Goal: Task Accomplishment & Management: Manage account settings

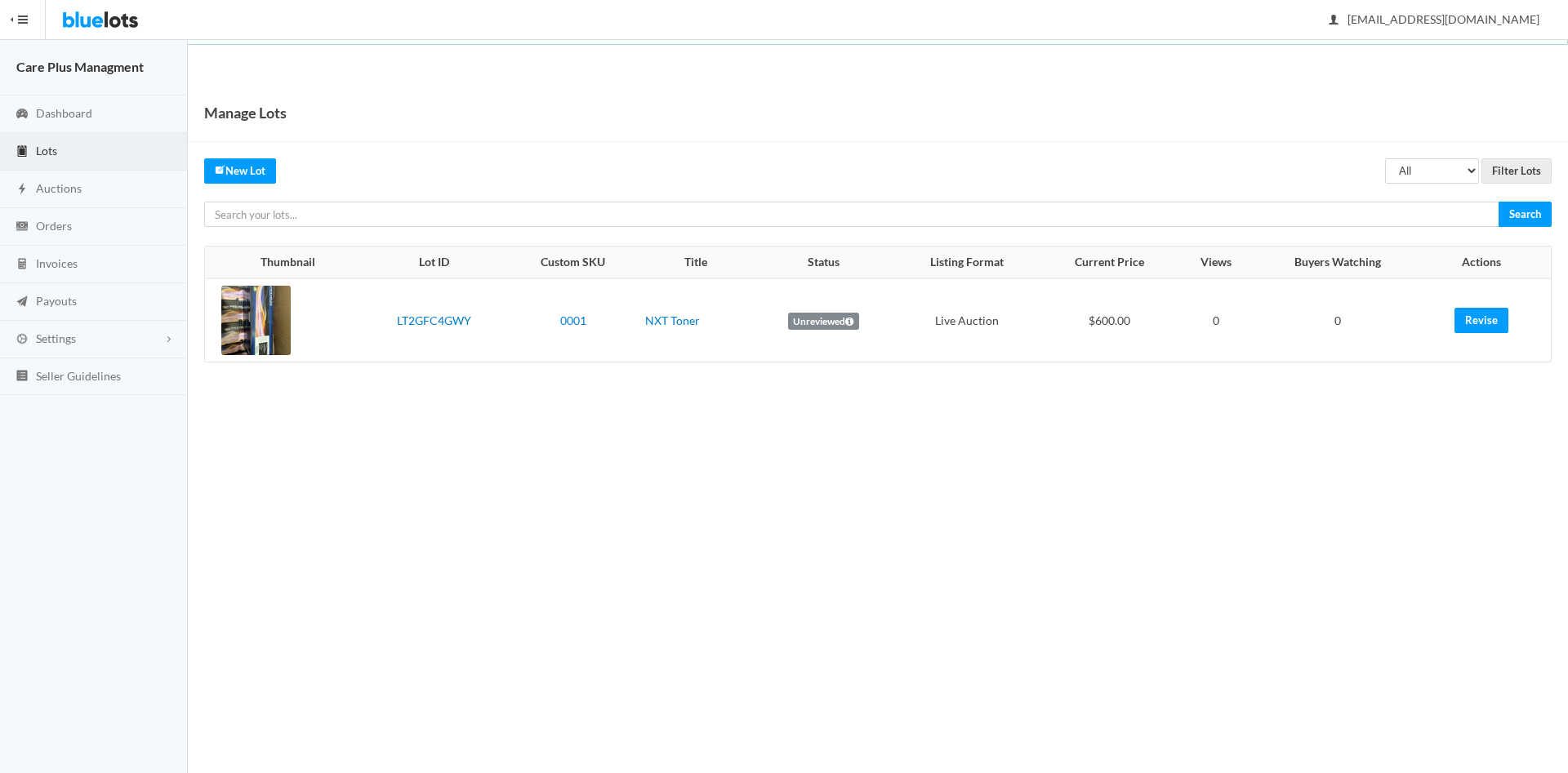
click at [845, 322] on label "Unreviewed" at bounding box center [824, 321] width 71 height 18
click at [1105, 318] on td "$600.00" at bounding box center [1110, 320] width 139 height 84
click at [1495, 317] on link "Revise" at bounding box center [1481, 320] width 54 height 25
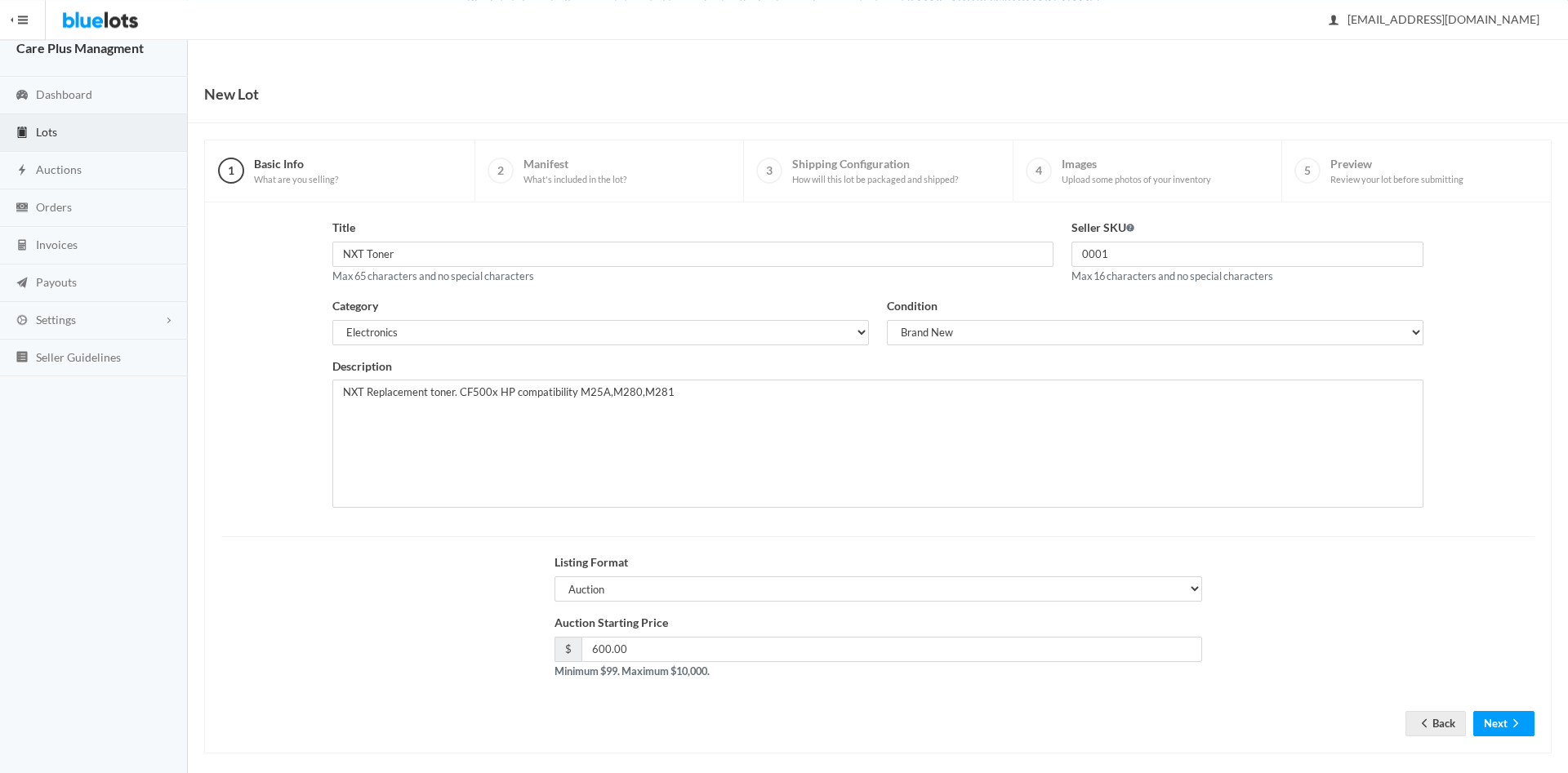
scroll to position [34, 0]
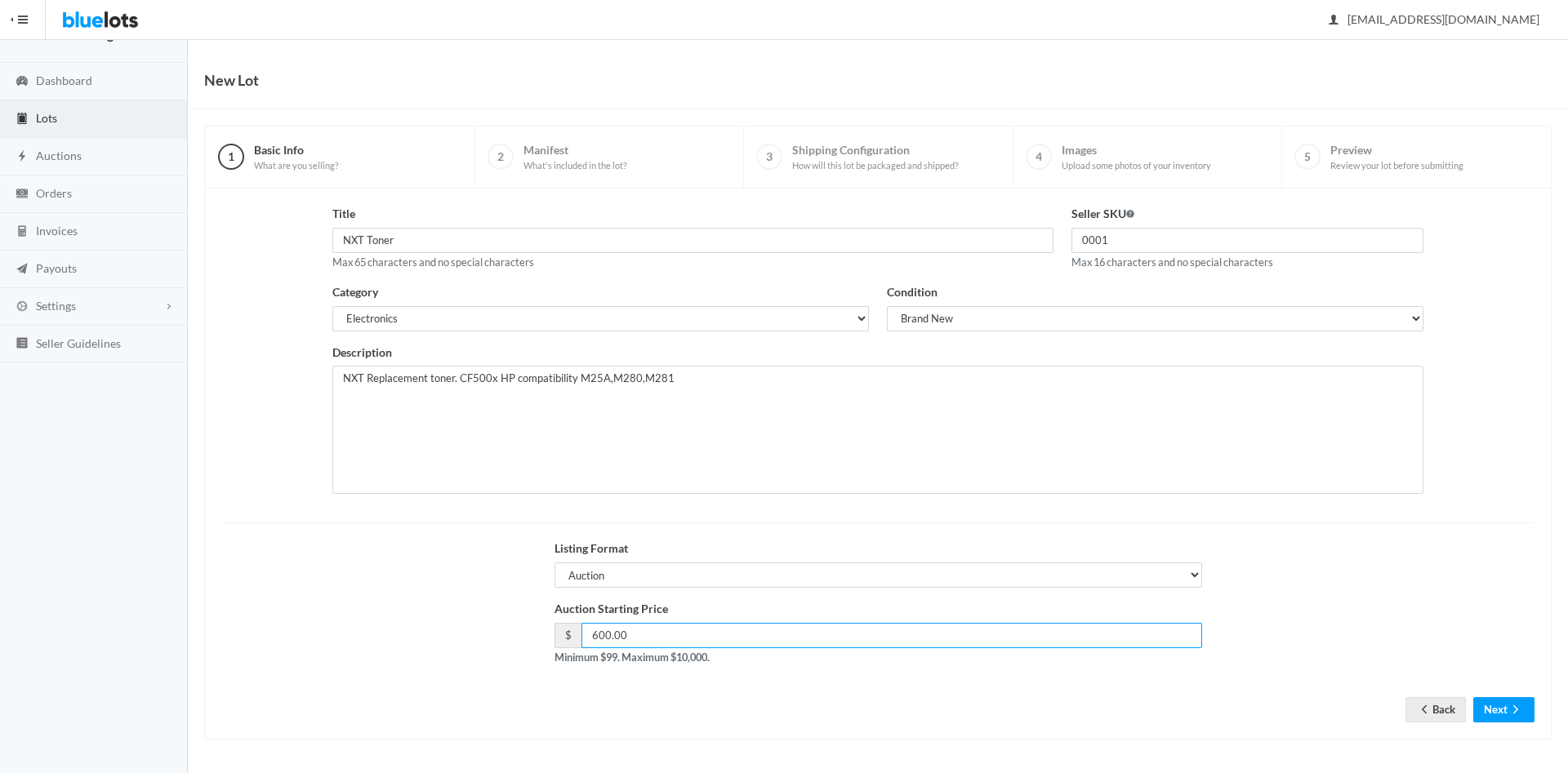
drag, startPoint x: 657, startPoint y: 635, endPoint x: 561, endPoint y: 638, distance: 96.0
click at [581, 638] on input "600.00" at bounding box center [891, 635] width 620 height 25
type input "225"
click at [1489, 705] on button "Next" at bounding box center [1503, 710] width 61 height 25
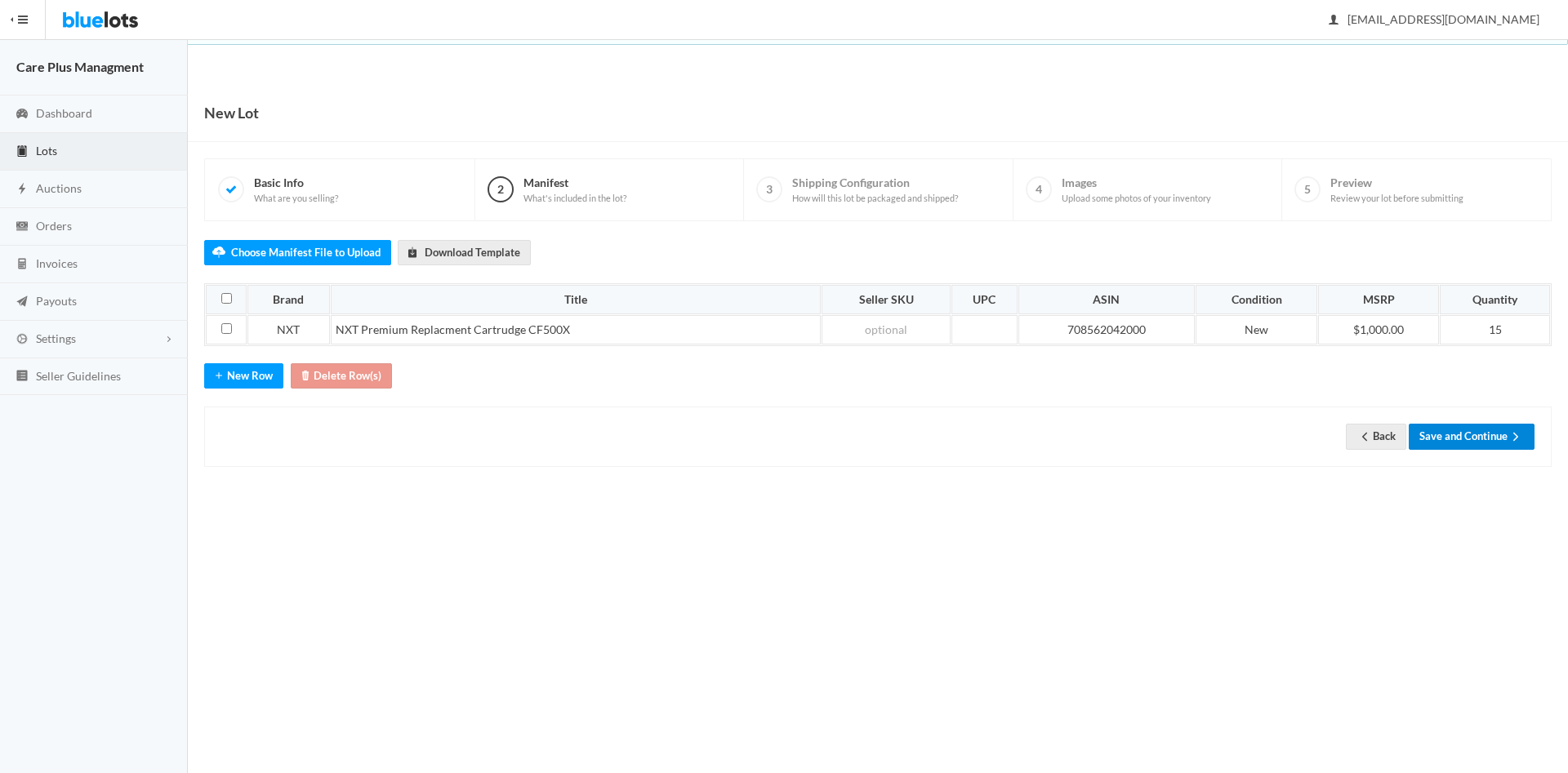
click at [1468, 430] on button "Save and Continue" at bounding box center [1471, 436] width 125 height 25
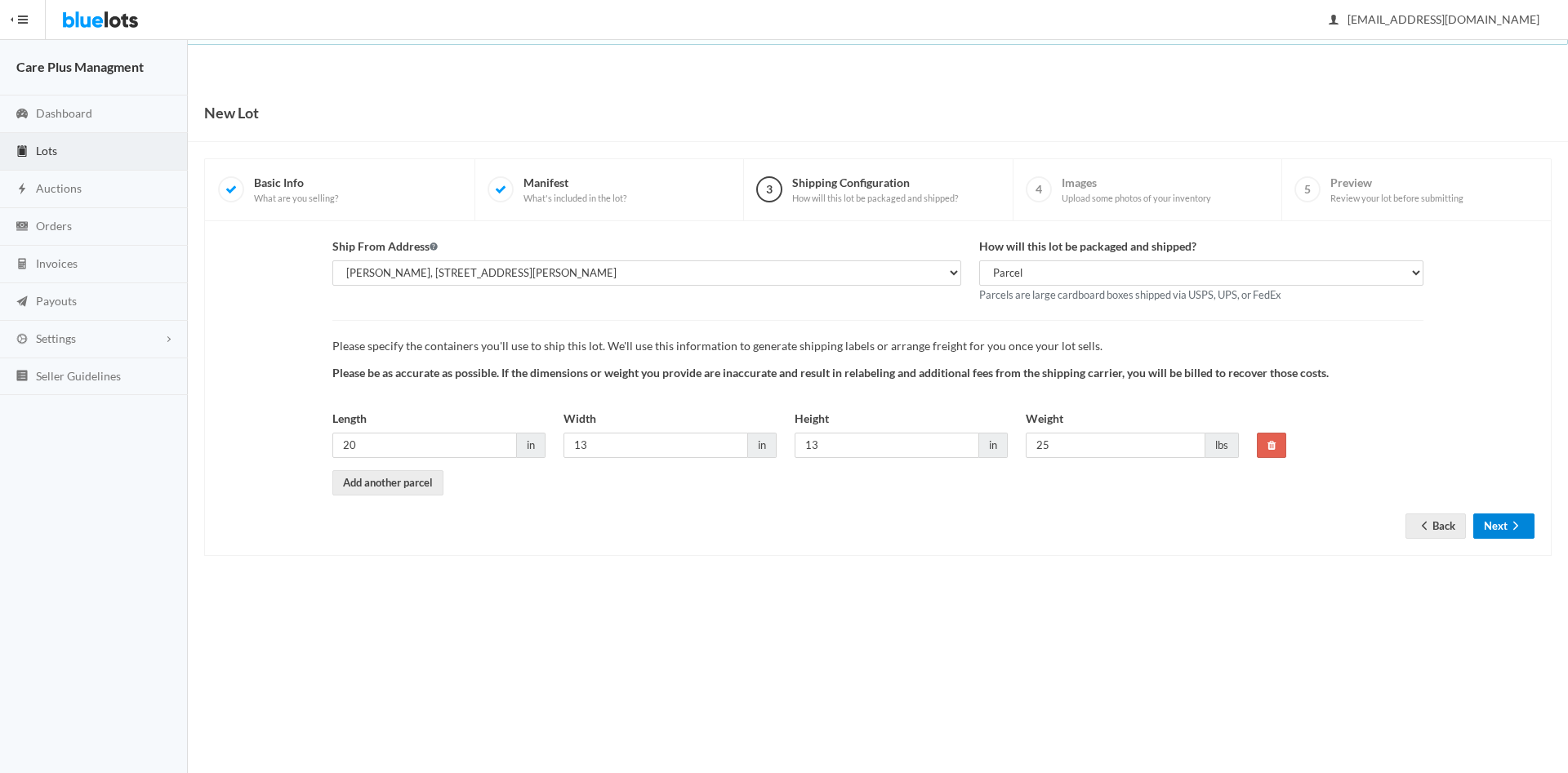
click at [1487, 530] on button "Next" at bounding box center [1503, 526] width 61 height 25
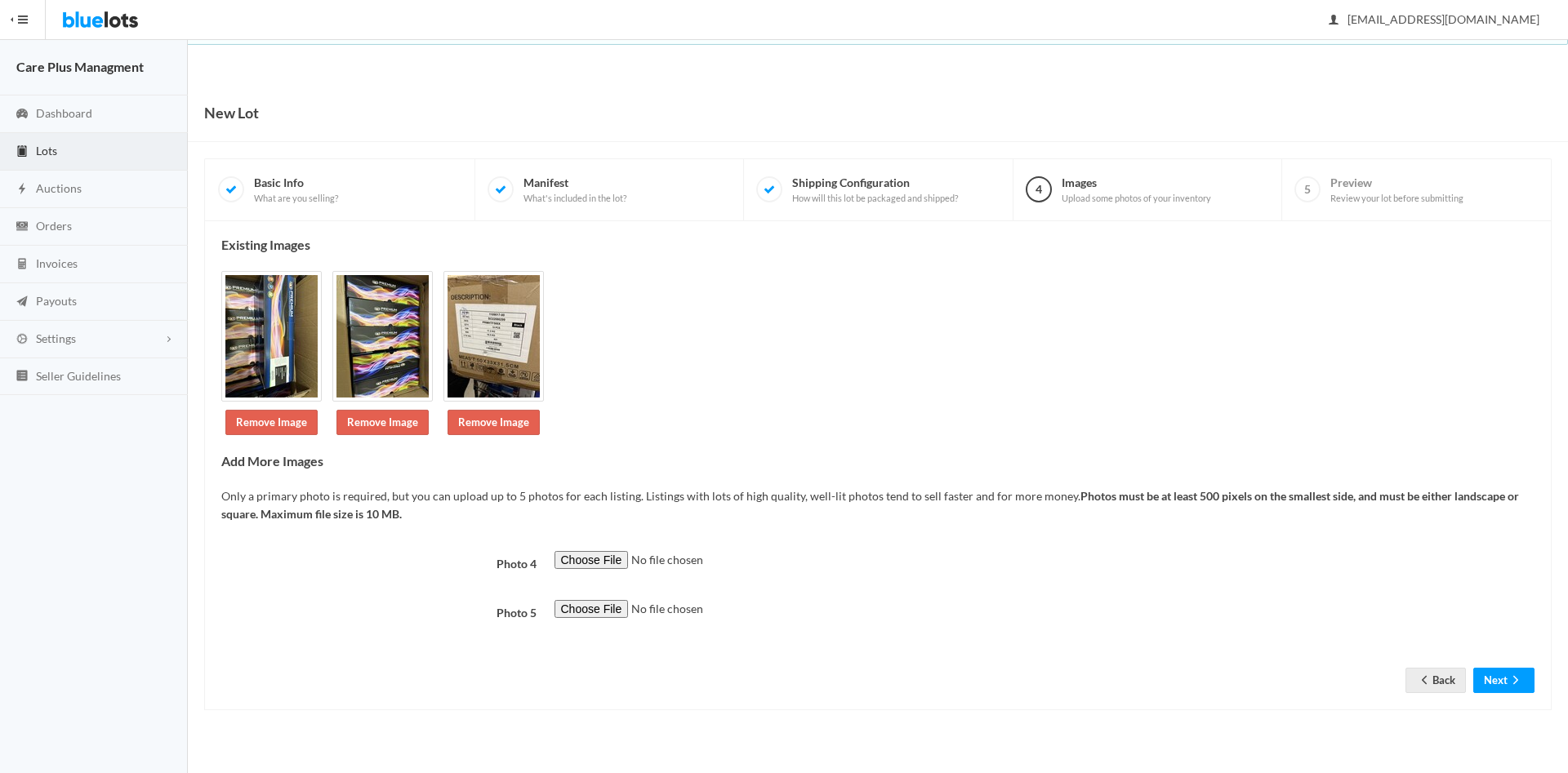
scroll to position [181, 0]
click at [1495, 693] on button "Next" at bounding box center [1503, 680] width 61 height 25
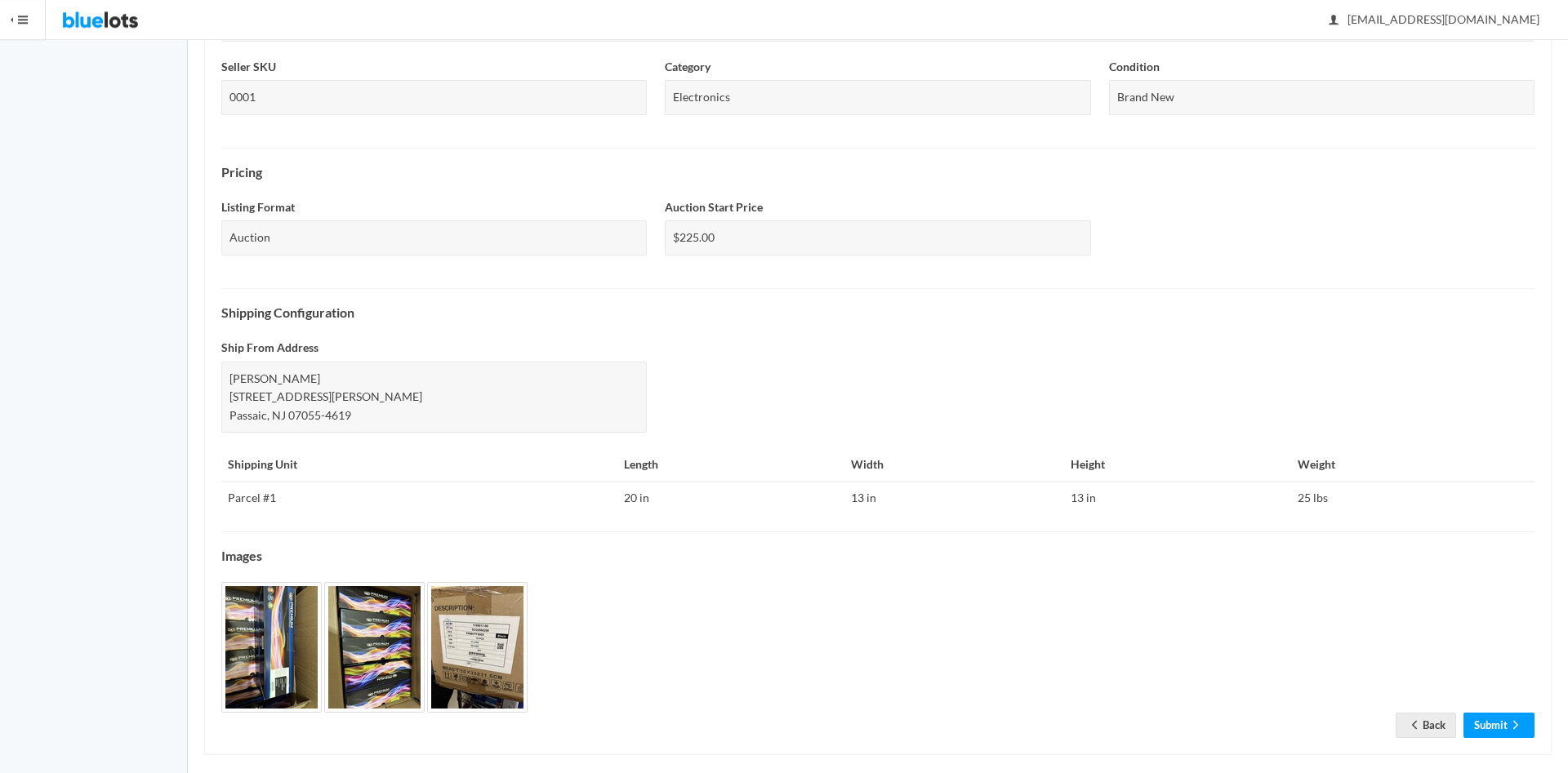
scroll to position [404, 0]
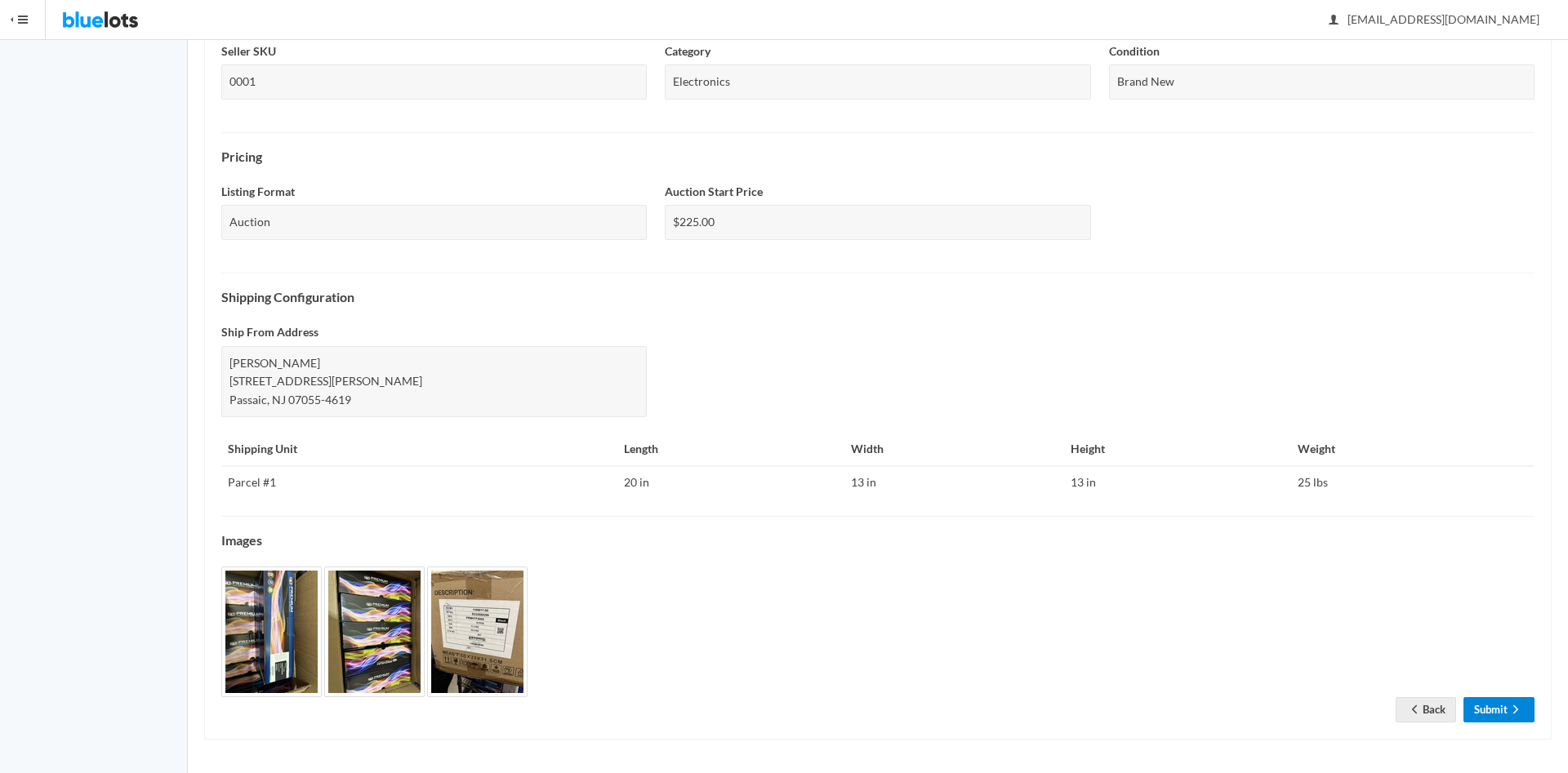
click at [1492, 708] on link "Submit" at bounding box center [1499, 710] width 71 height 25
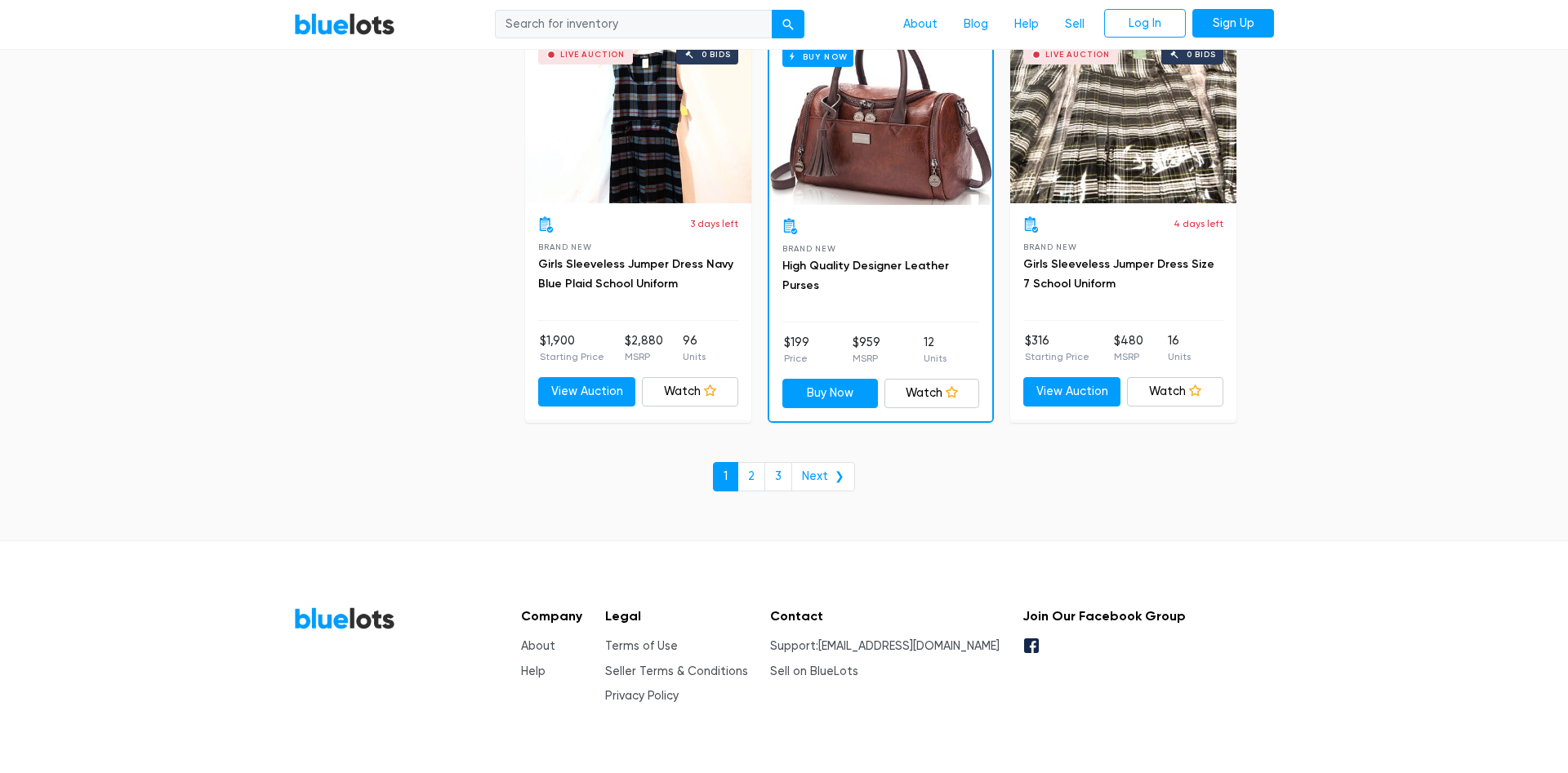
scroll to position [6994, 0]
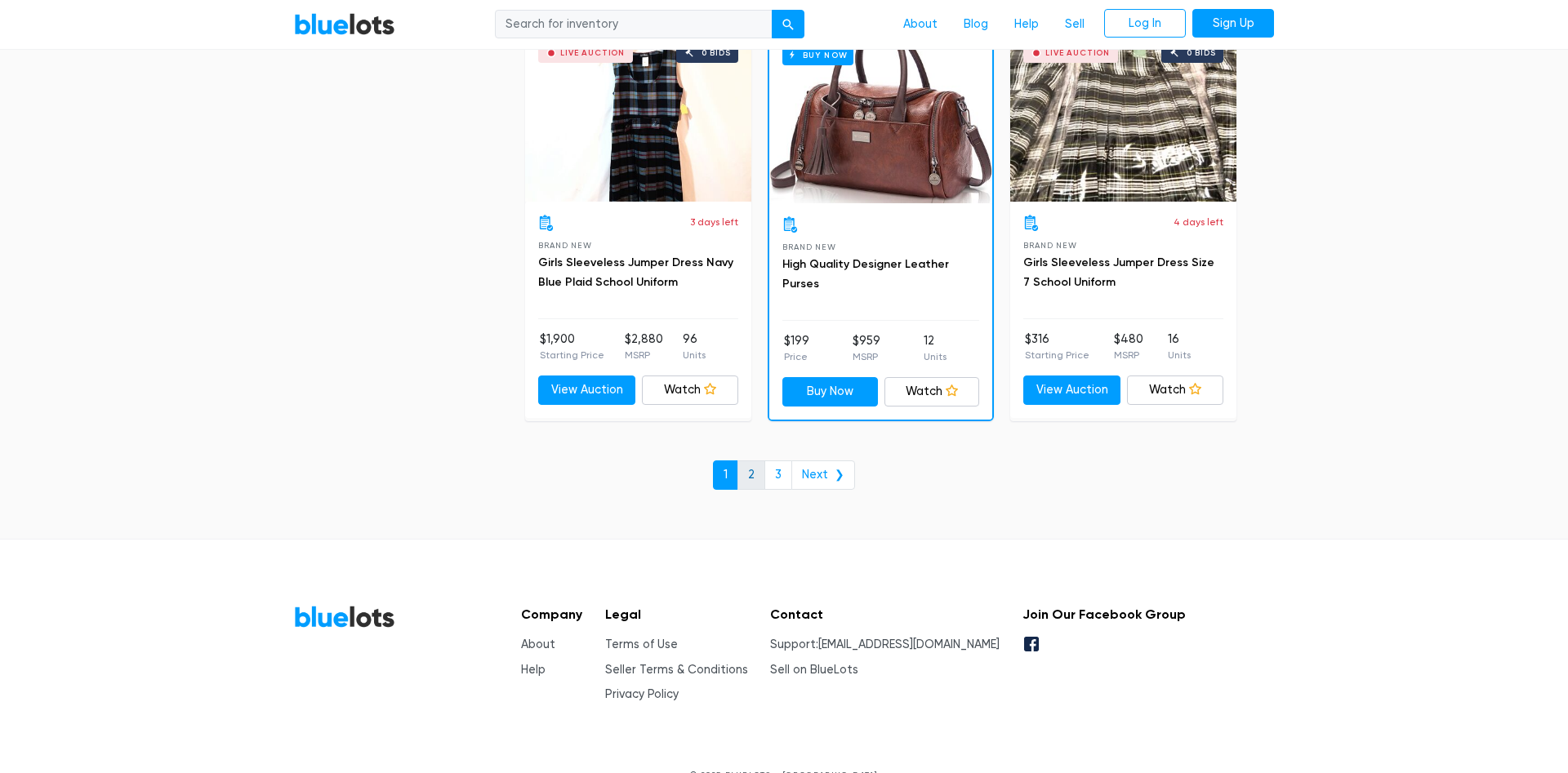
click at [750, 472] on link "2" at bounding box center [751, 475] width 28 height 29
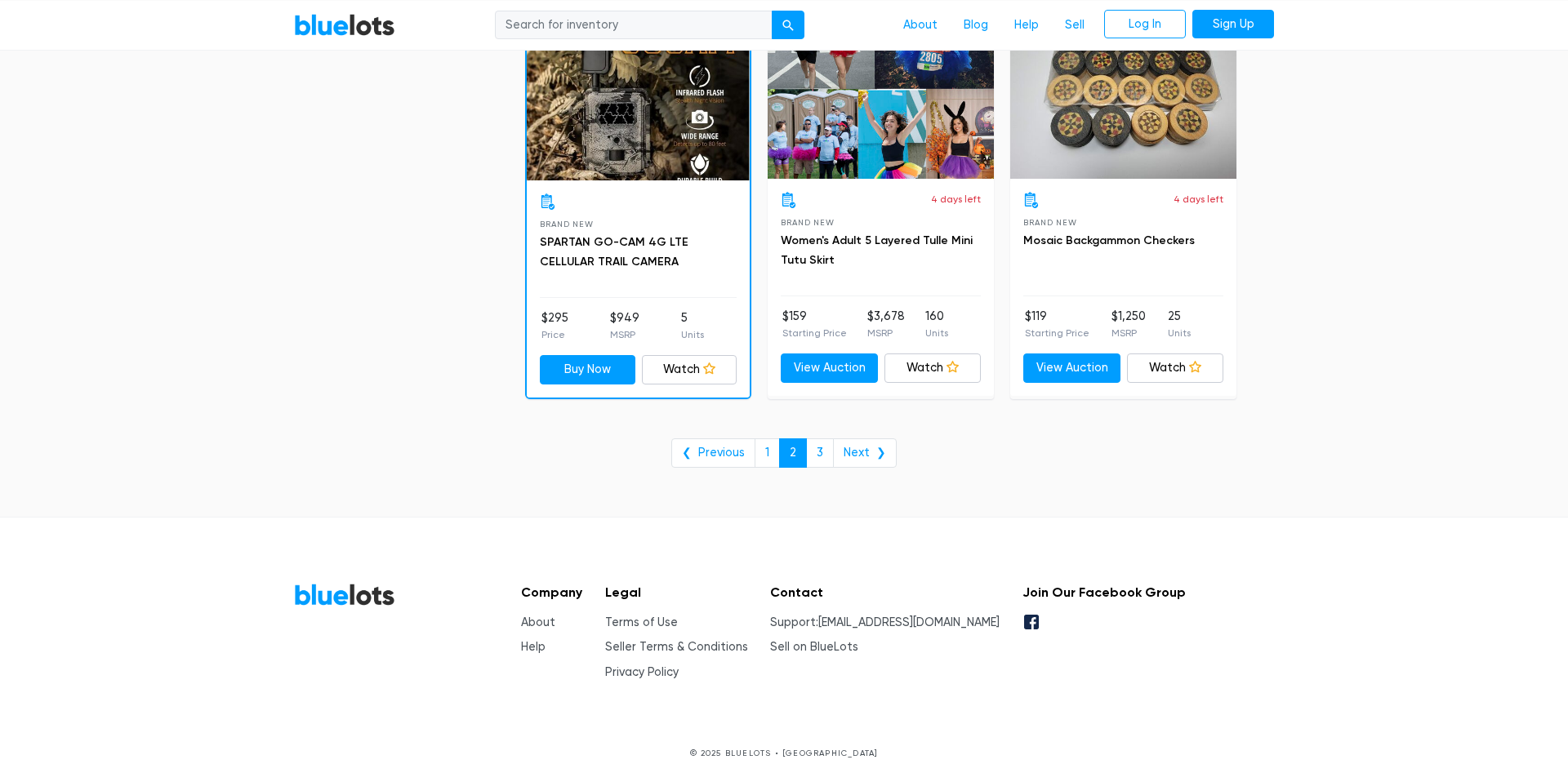
scroll to position [6648, 0]
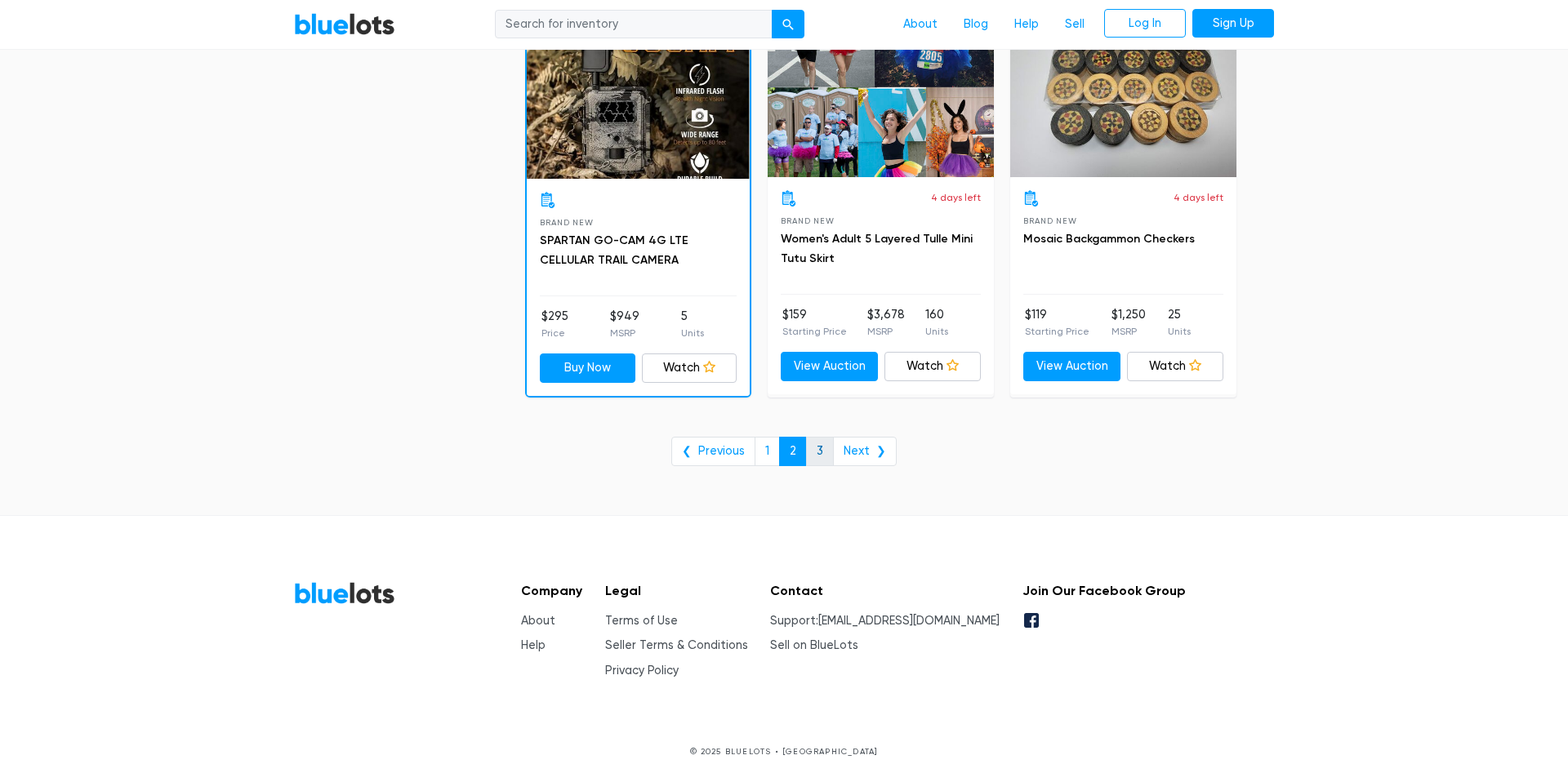
click at [819, 439] on link "3" at bounding box center [820, 451] width 28 height 29
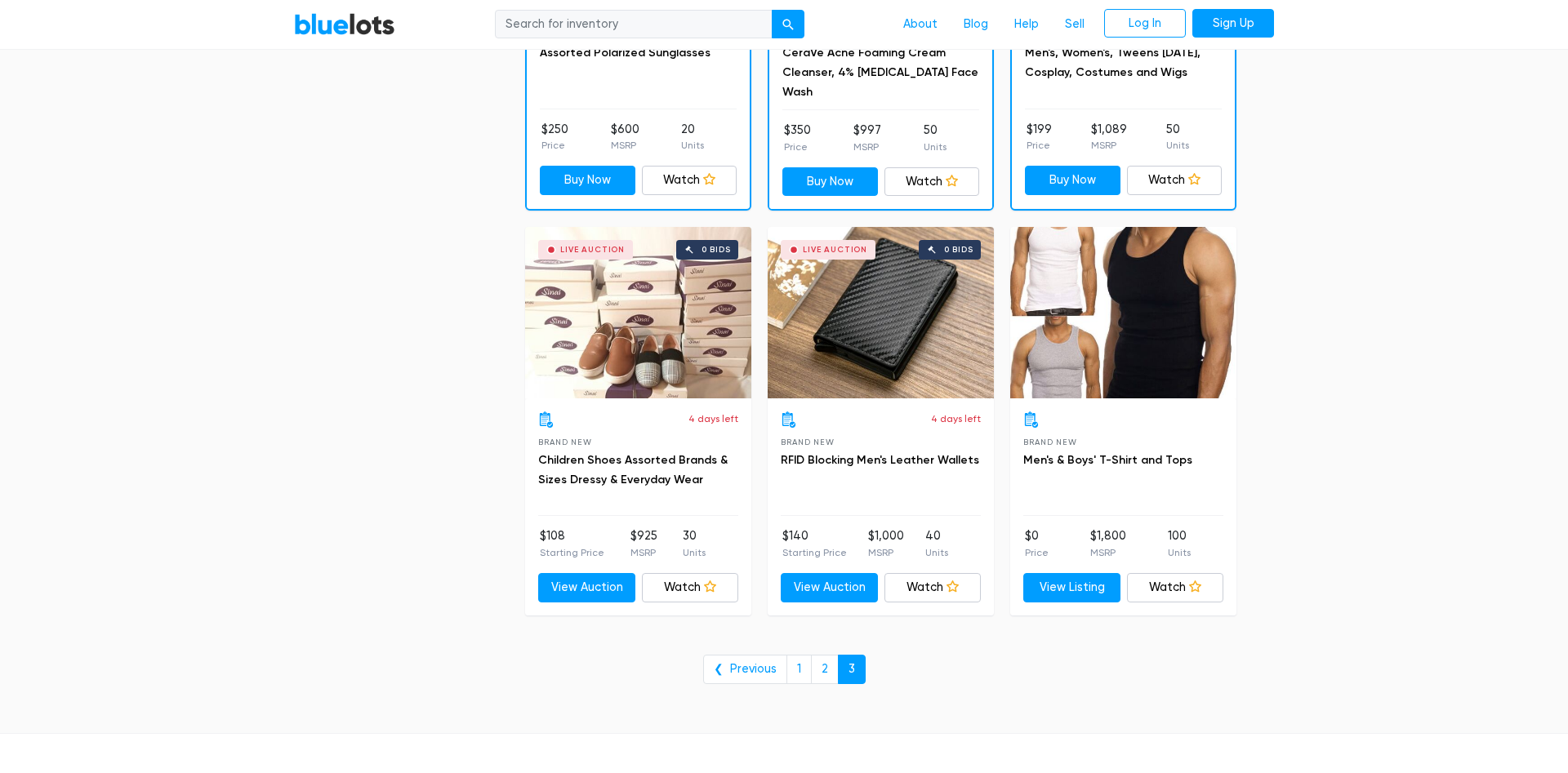
scroll to position [833, 0]
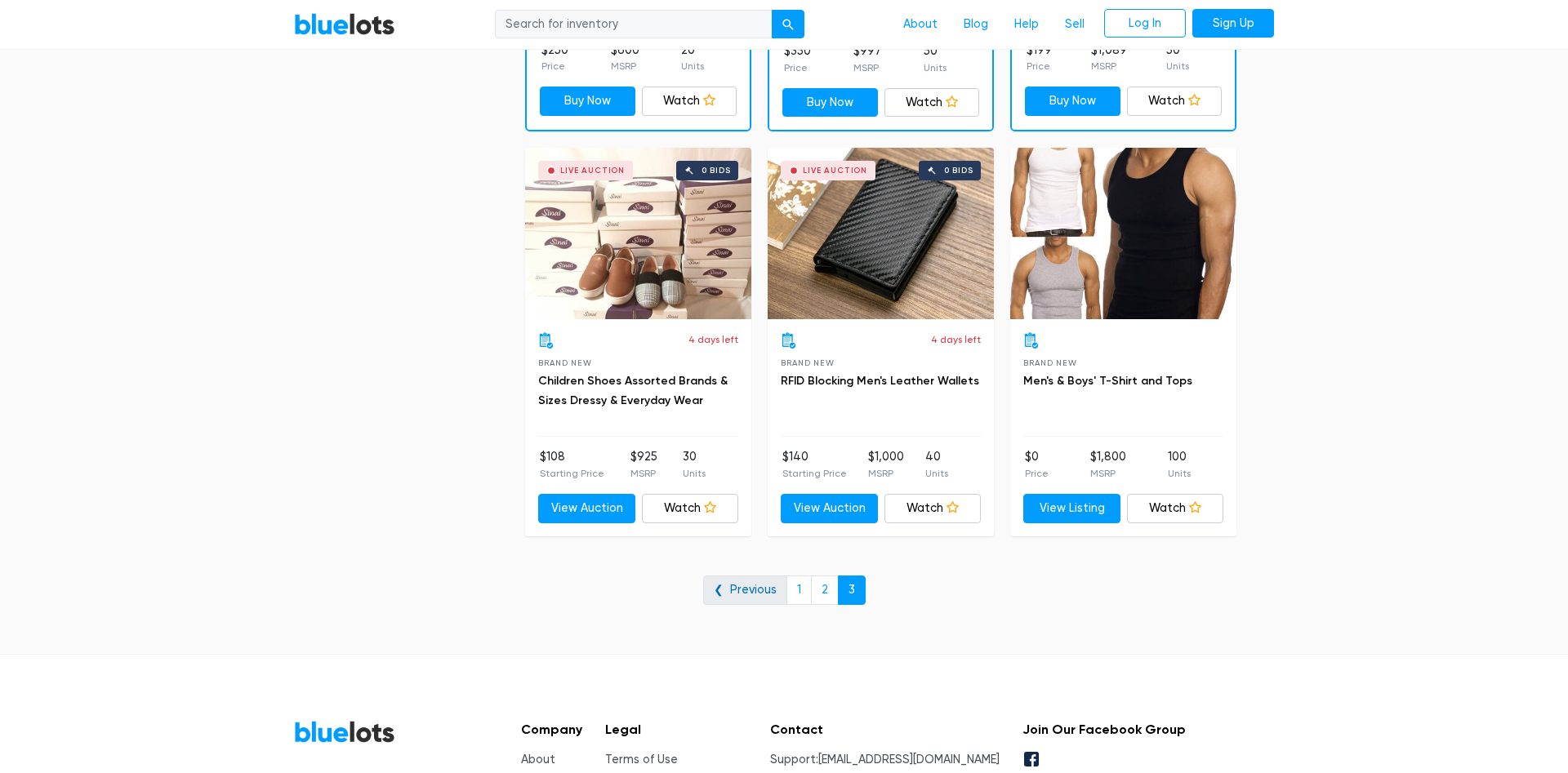
click at [747, 596] on link "❮ Previous" at bounding box center [745, 590] width 85 height 29
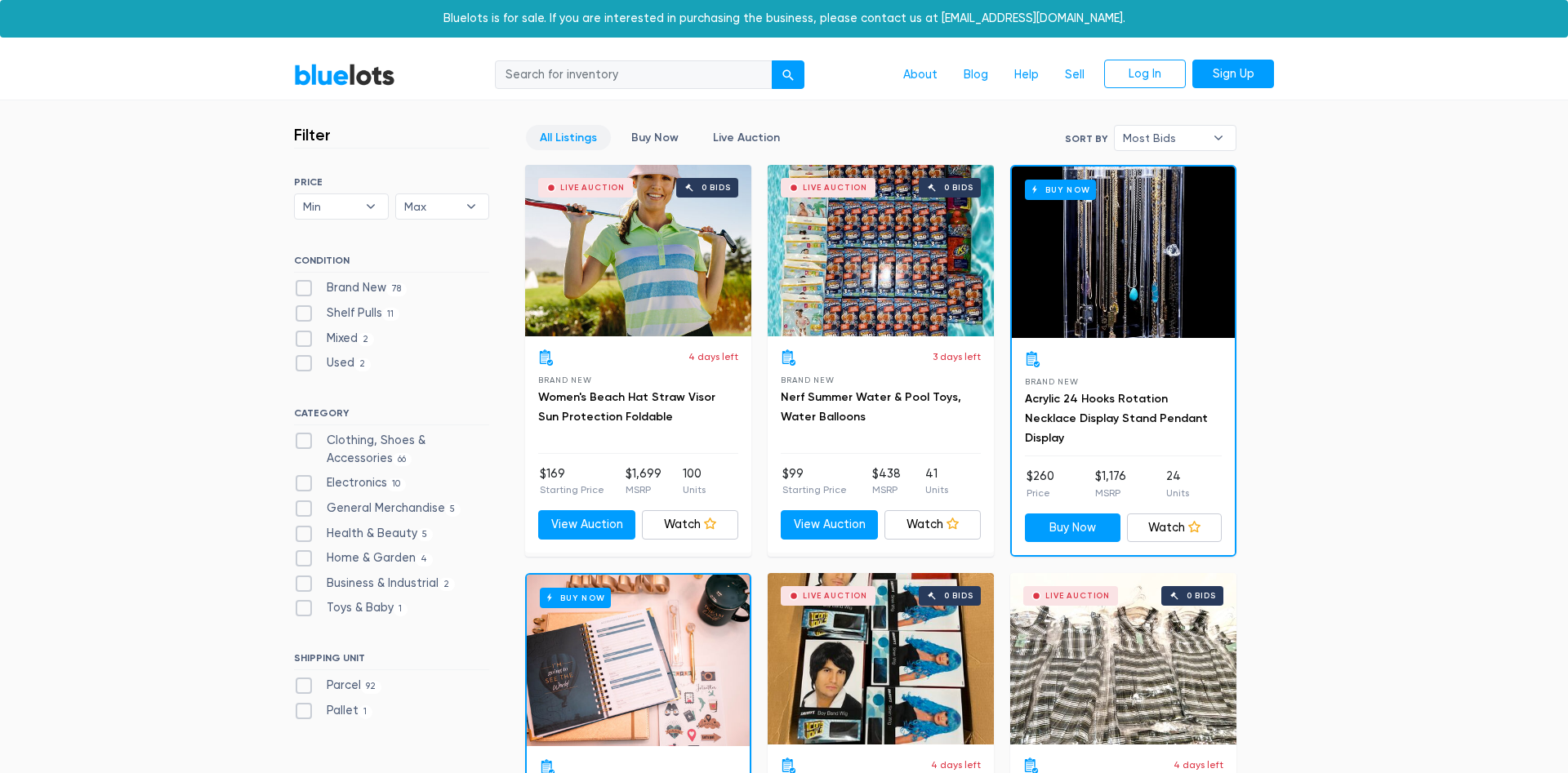
click at [303, 577] on label "Business & Industrial 2" at bounding box center [374, 584] width 161 height 18
click at [303, 577] on Industrial"] "Business & Industrial 2" at bounding box center [299, 580] width 11 height 11
checkbox Industrial"] "true"
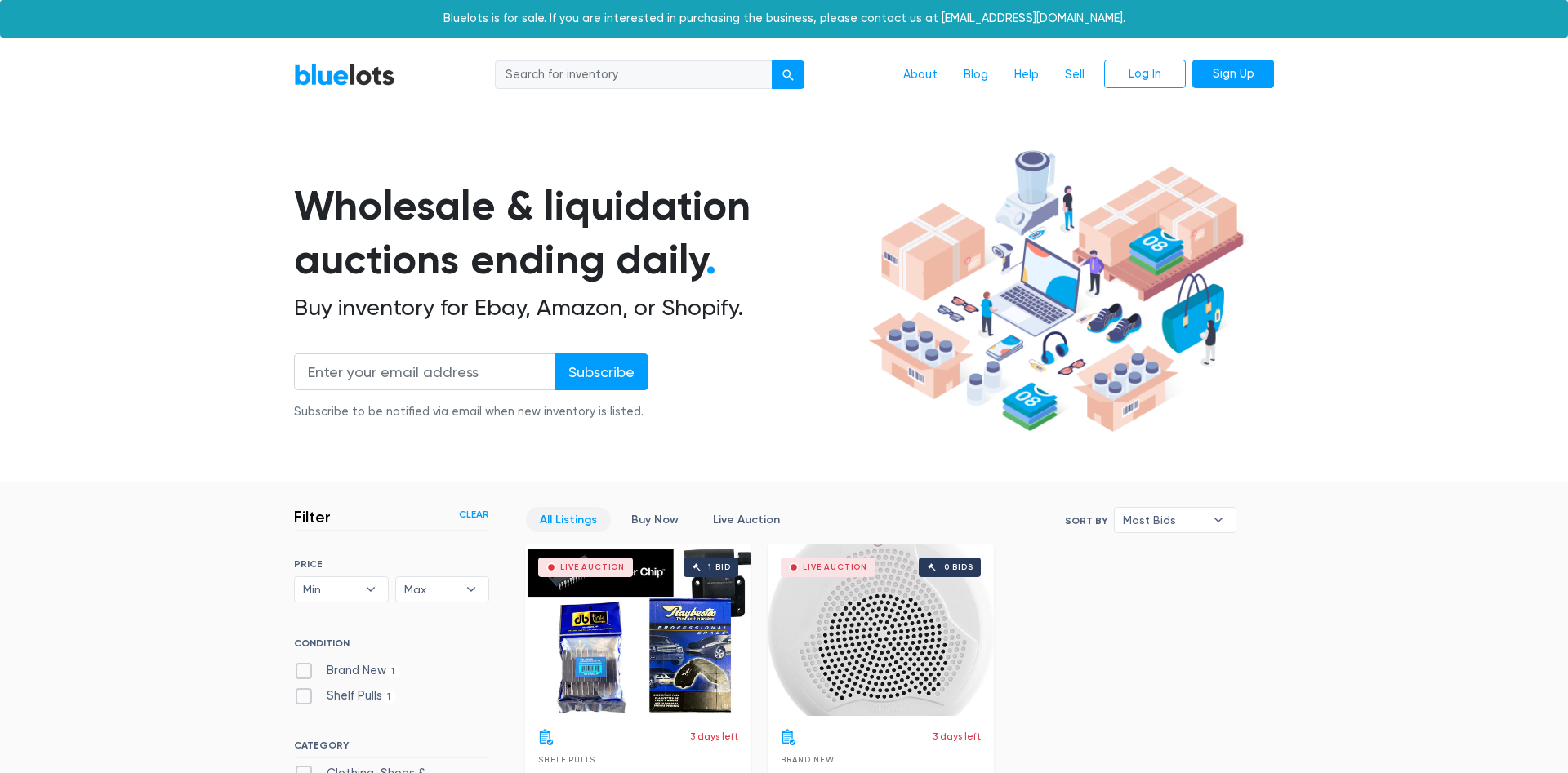
scroll to position [439, 0]
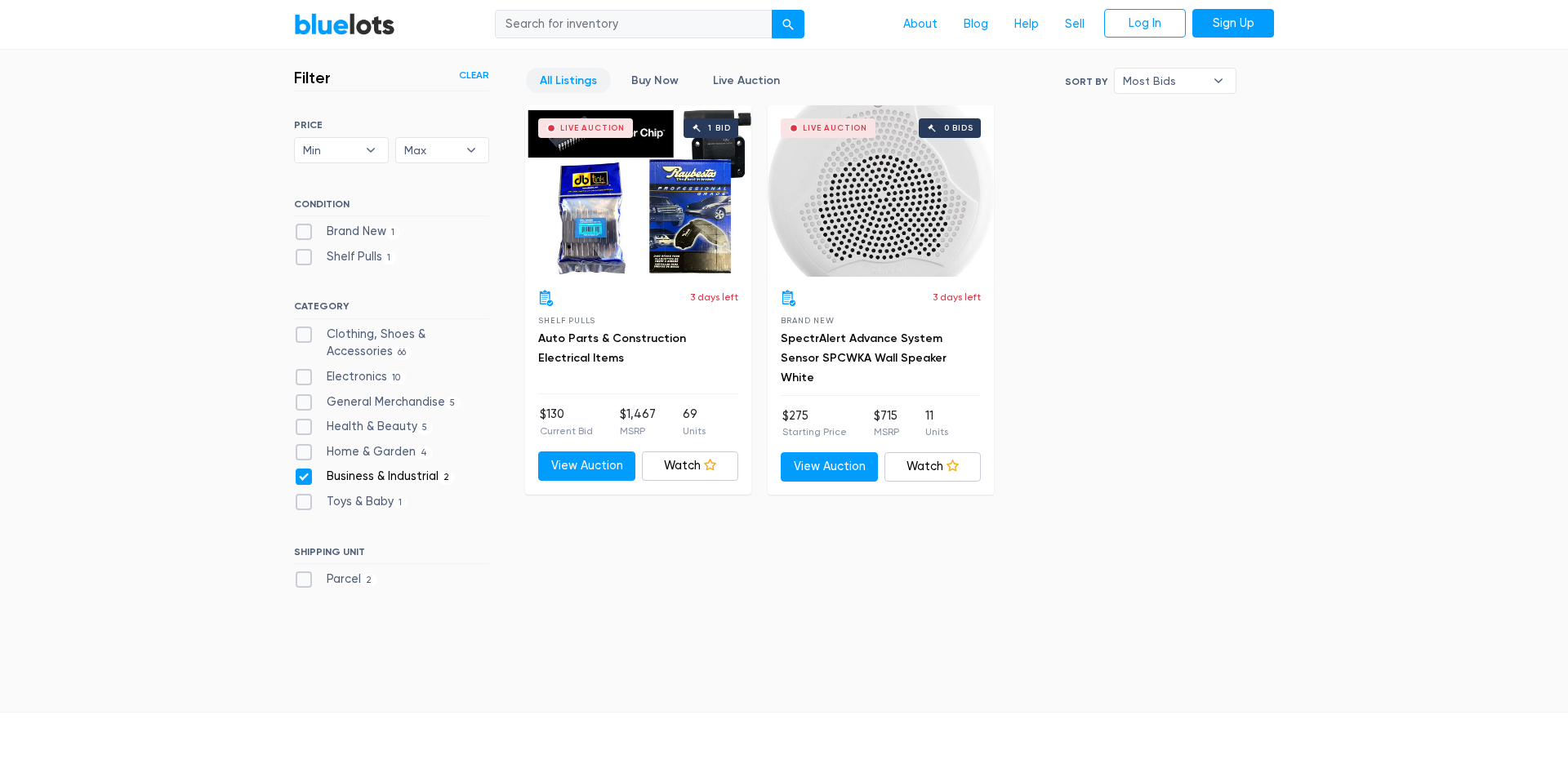
click at [305, 475] on label "Business & Industrial 2" at bounding box center [374, 477] width 161 height 18
click at [304, 475] on Industrial"] "Business & Industrial 2" at bounding box center [299, 473] width 11 height 11
checkbox Industrial"] "false"
